Goal: Communication & Community: Answer question/provide support

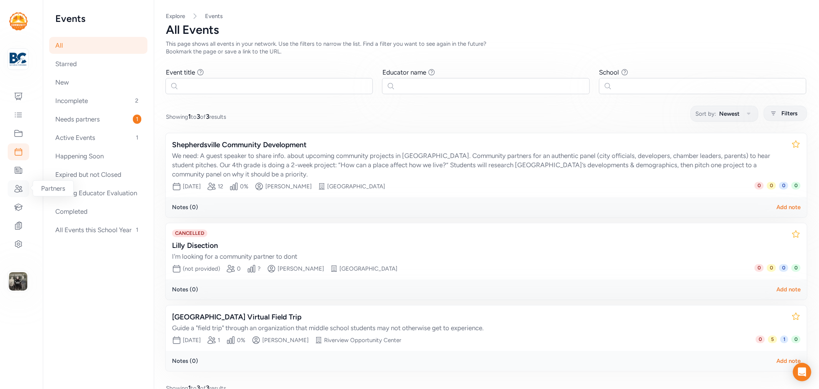
click at [18, 181] on div at bounding box center [19, 188] width 22 height 17
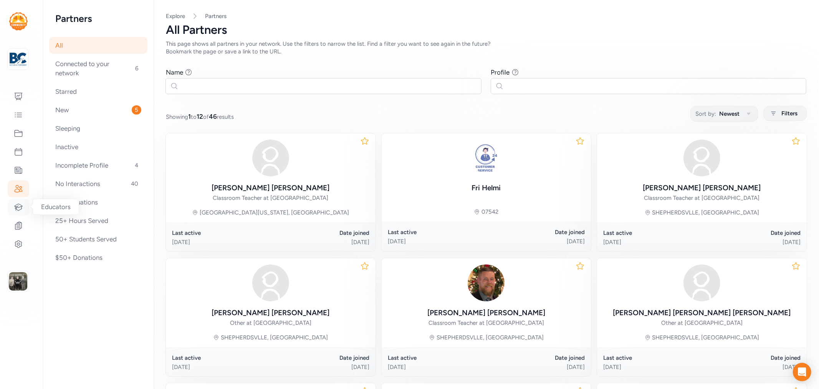
click at [16, 206] on icon at bounding box center [18, 206] width 9 height 9
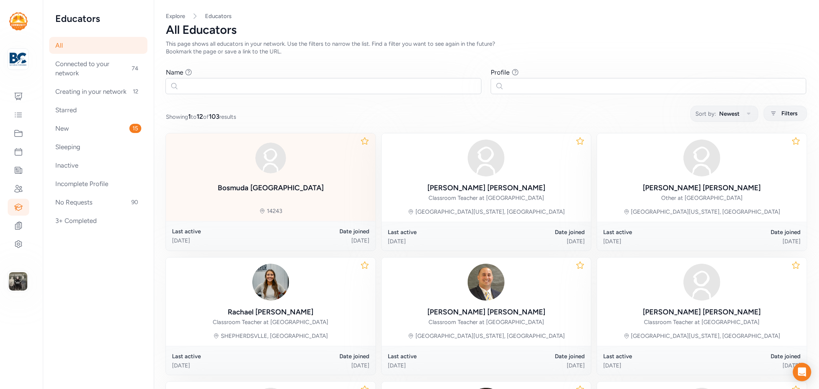
click at [270, 183] on div "Bosmuda Jakarta" at bounding box center [271, 187] width 106 height 11
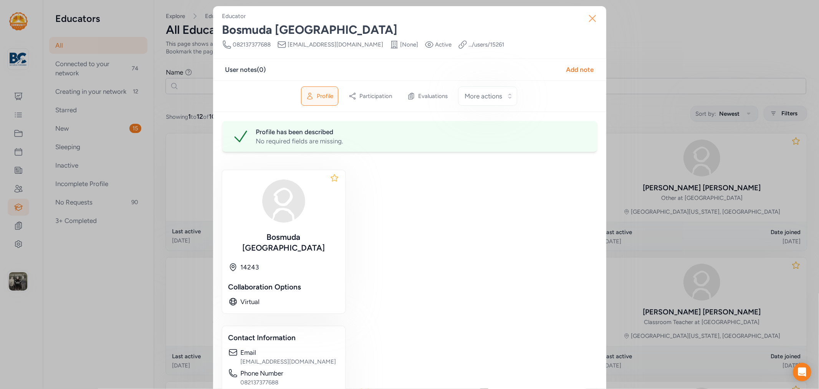
click at [588, 24] on icon "button" at bounding box center [593, 18] width 12 height 12
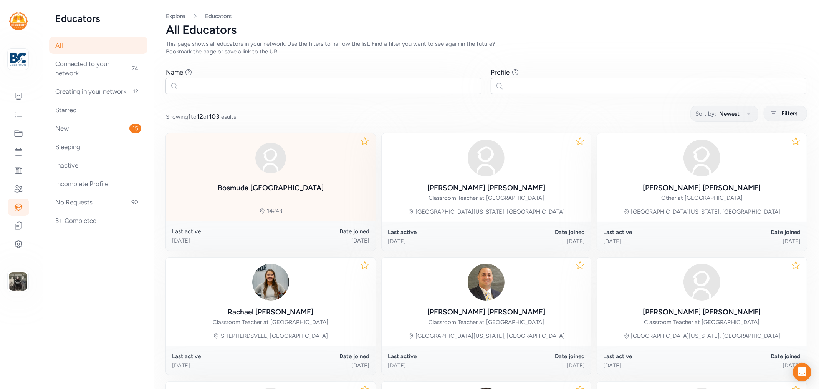
scroll to position [128, 0]
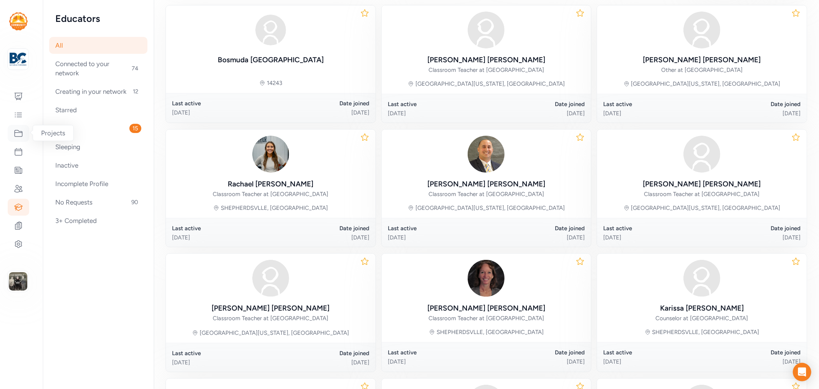
click at [17, 133] on icon at bounding box center [18, 133] width 9 height 9
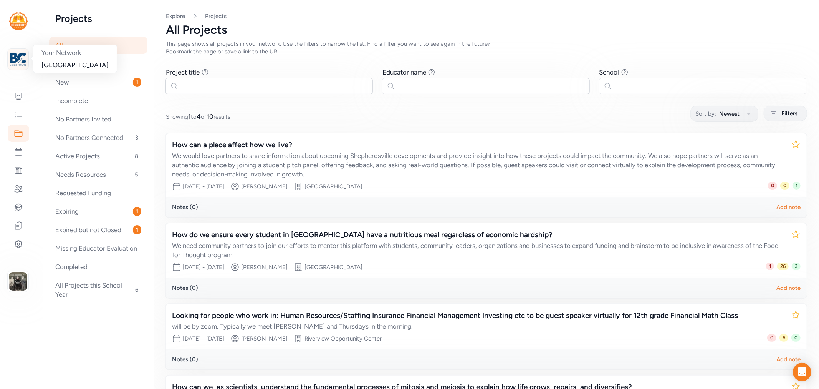
click at [26, 54] on img at bounding box center [18, 59] width 17 height 17
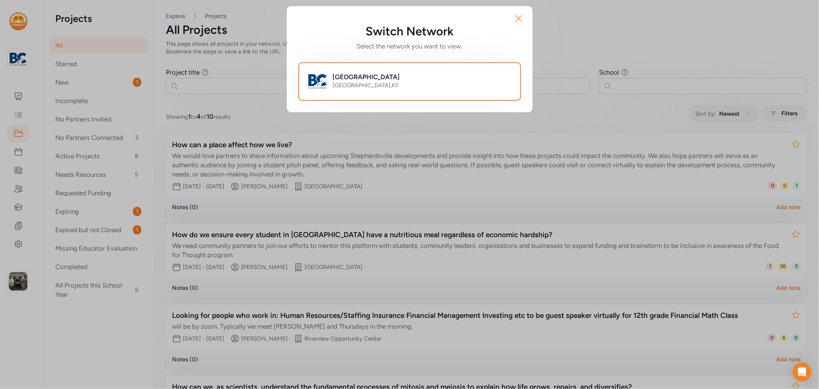
click at [516, 18] on icon "button" at bounding box center [519, 18] width 12 height 12
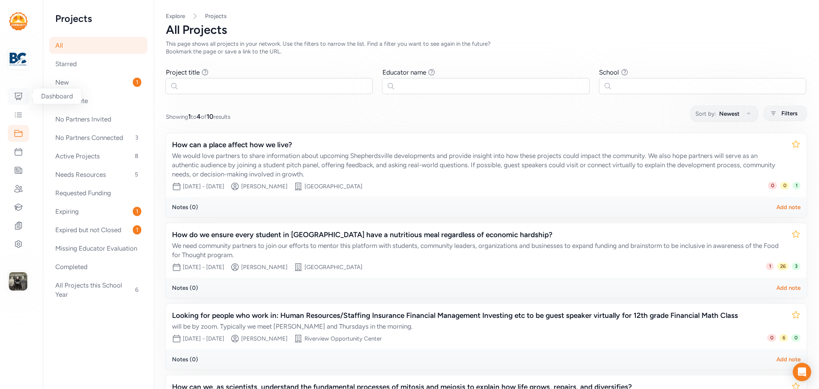
click at [18, 89] on div at bounding box center [19, 96] width 22 height 17
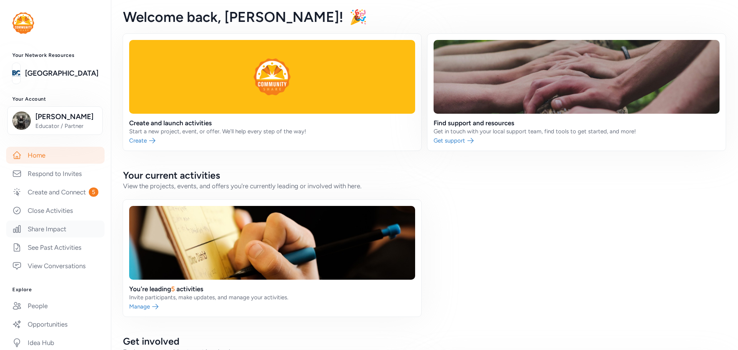
scroll to position [77, 0]
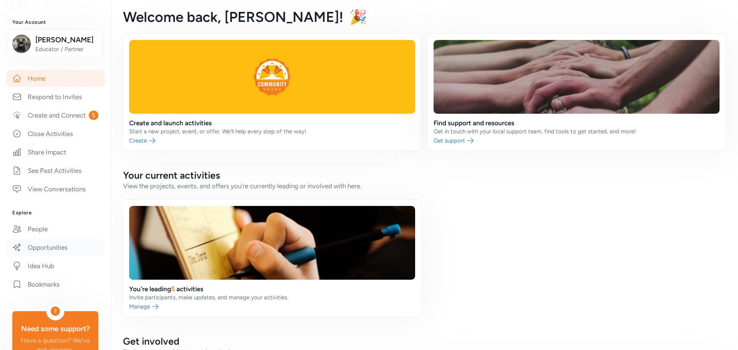
click at [41, 251] on link "Opportunities" at bounding box center [55, 247] width 98 height 17
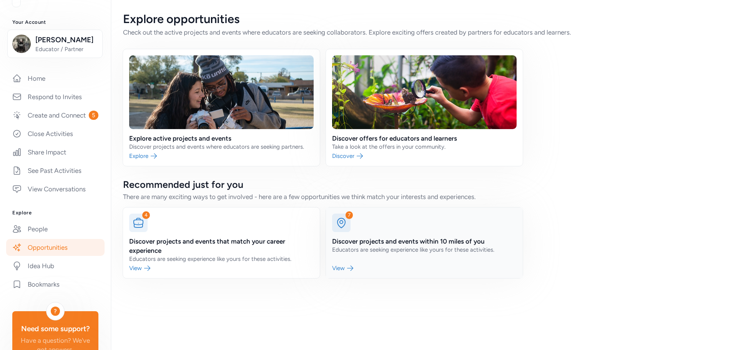
click at [355, 240] on link at bounding box center [424, 242] width 197 height 71
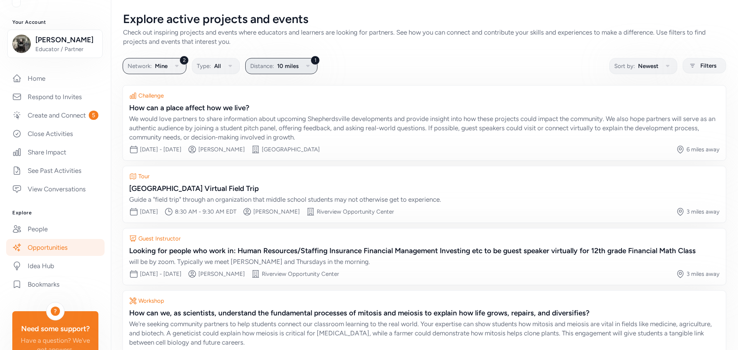
click at [309, 68] on icon "button" at bounding box center [307, 65] width 9 height 9
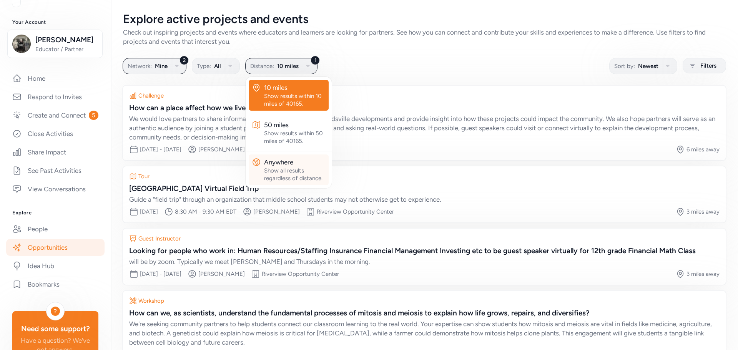
click at [288, 163] on div "Anywhere" at bounding box center [294, 162] width 61 height 9
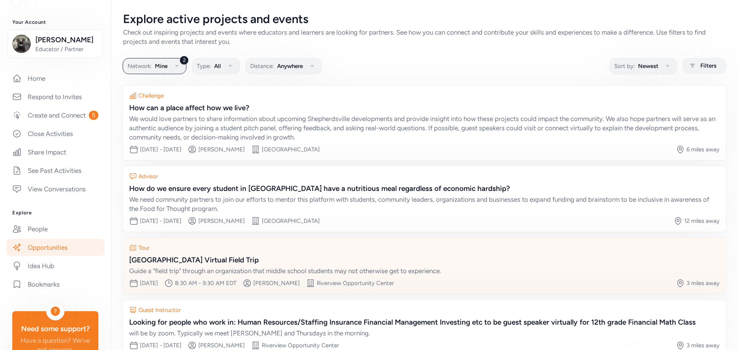
scroll to position [45, 0]
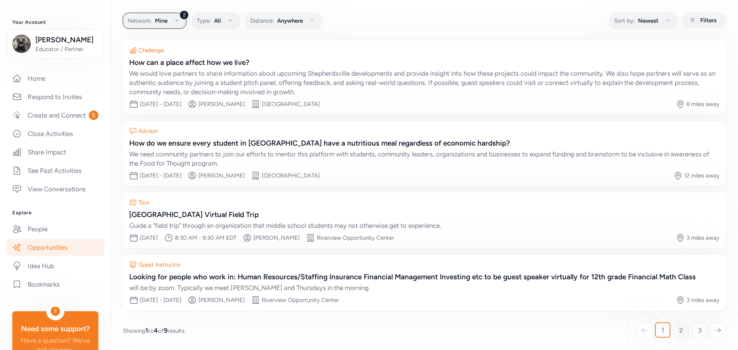
click at [679, 330] on span "2" at bounding box center [681, 330] width 4 height 9
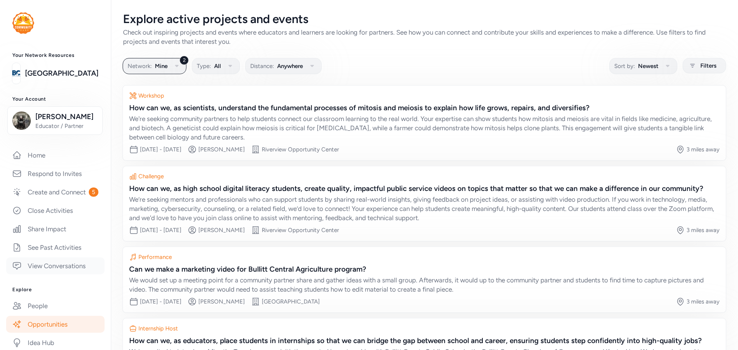
scroll to position [38, 0]
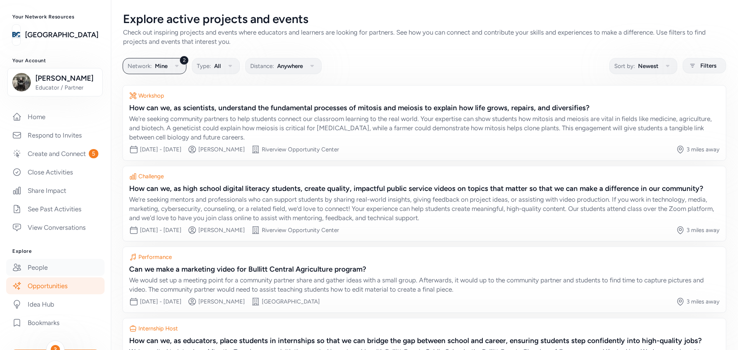
click at [55, 276] on link "People" at bounding box center [55, 267] width 98 height 17
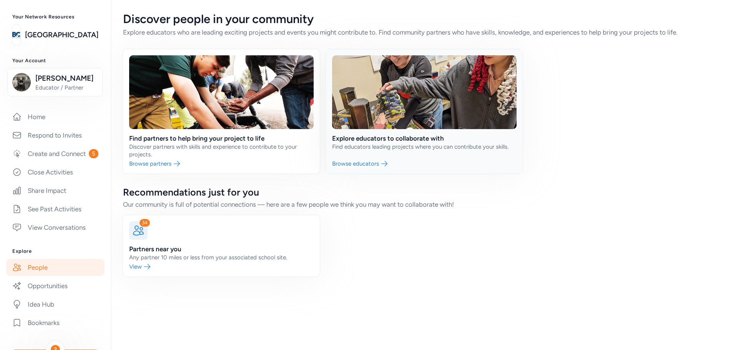
click at [356, 134] on link at bounding box center [424, 111] width 197 height 124
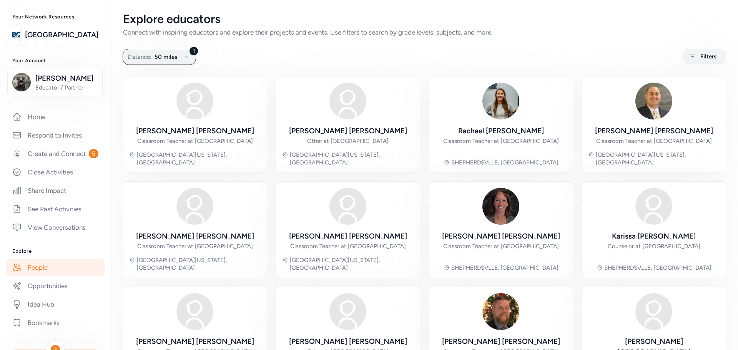
click at [30, 275] on link "People" at bounding box center [55, 267] width 98 height 17
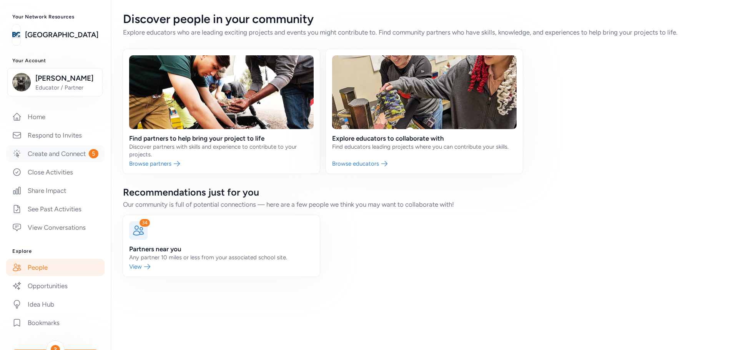
click at [49, 162] on link "Create and Connect 5" at bounding box center [55, 153] width 98 height 17
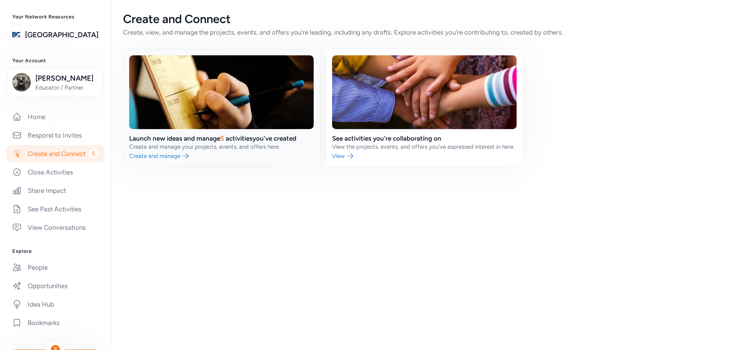
click at [254, 139] on link at bounding box center [221, 107] width 197 height 117
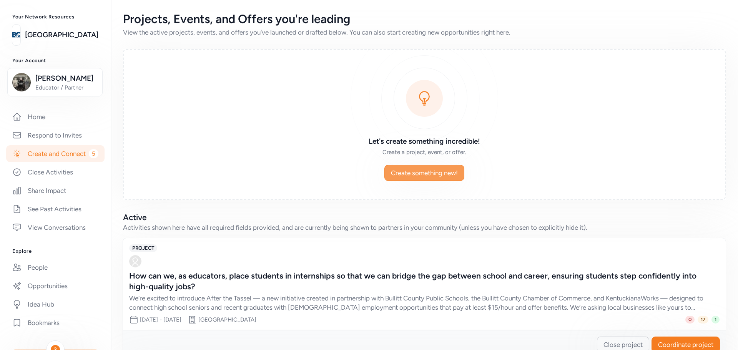
click at [424, 171] on span "Create something new!" at bounding box center [424, 172] width 67 height 9
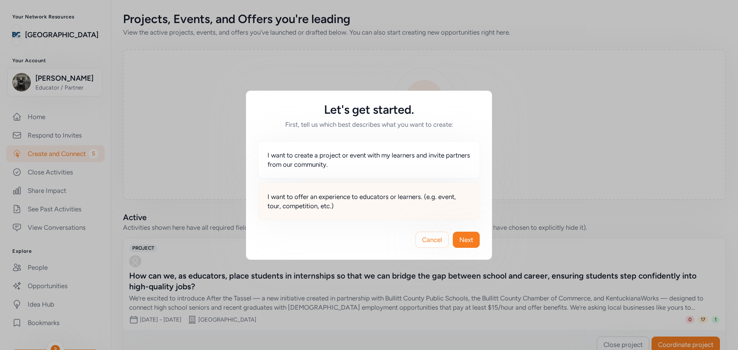
click at [330, 201] on span "I want to offer an experience to educators or learners. (e.g. event, tour, comp…" at bounding box center [368, 201] width 203 height 18
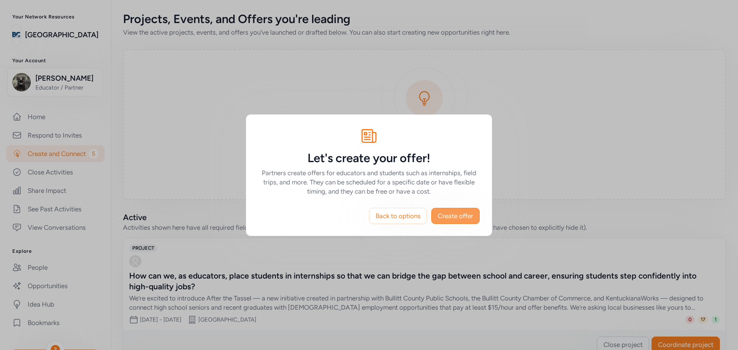
click at [455, 219] on span "Create offer" at bounding box center [455, 215] width 35 height 9
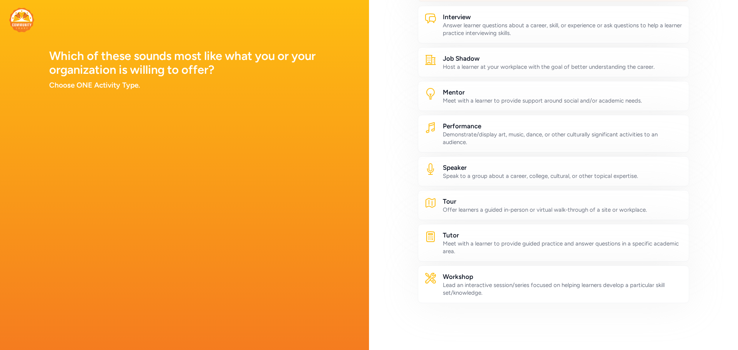
scroll to position [38, 0]
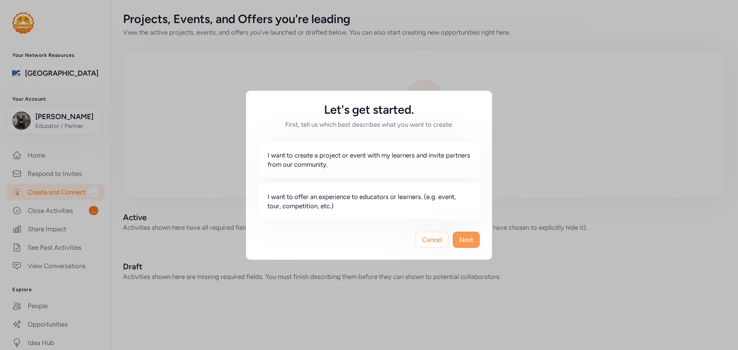
click at [463, 240] on span "Next" at bounding box center [466, 239] width 14 height 9
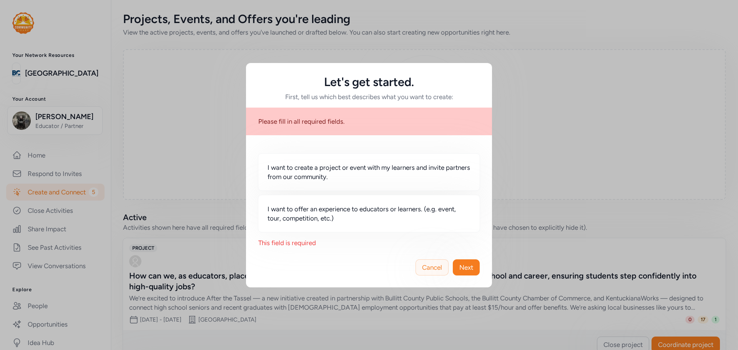
click at [439, 265] on span "Cancel" at bounding box center [432, 267] width 20 height 9
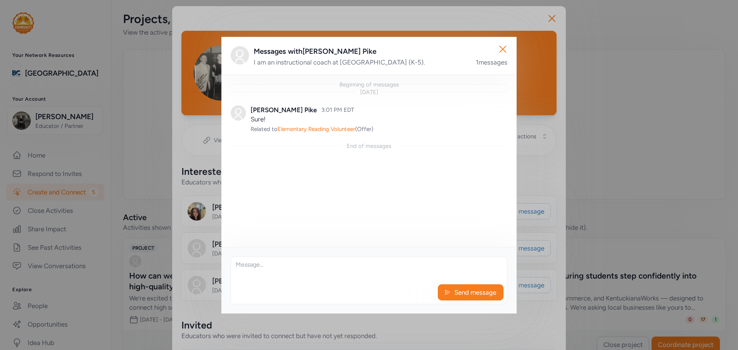
click at [317, 266] on textarea at bounding box center [369, 269] width 276 height 25
click at [287, 274] on textarea at bounding box center [369, 269] width 276 height 25
type textarea "K"
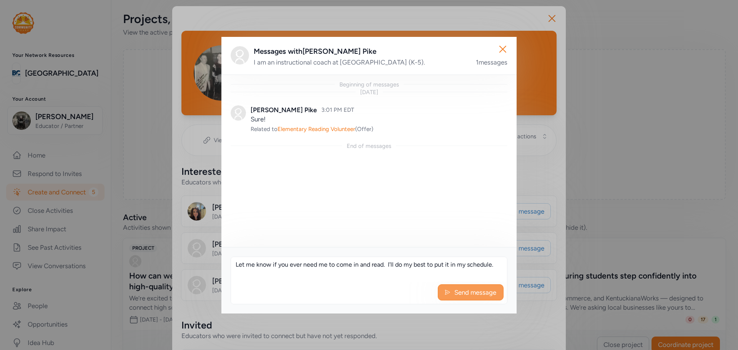
type textarea "Let me know if you ever need me to come in and read. I'll do my best to put it …"
click at [489, 293] on span "Send message" at bounding box center [474, 292] width 43 height 9
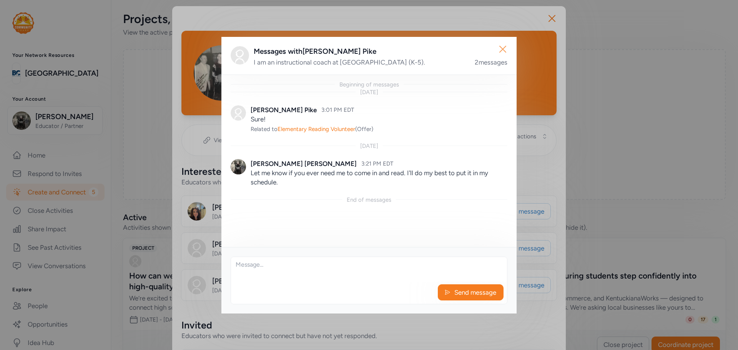
click at [499, 47] on icon "button" at bounding box center [502, 49] width 12 height 12
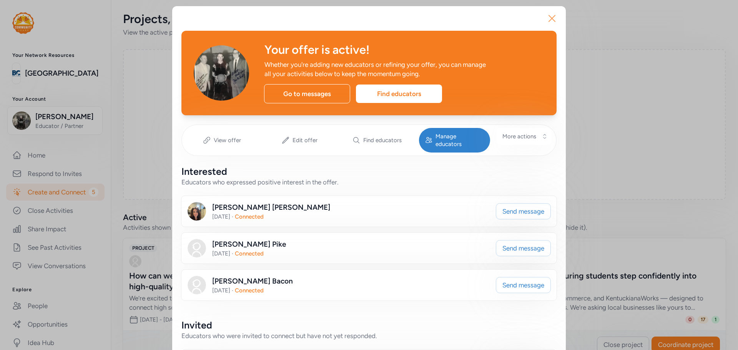
click at [545, 17] on icon "button" at bounding box center [551, 18] width 12 height 12
